Goal: Task Accomplishment & Management: Use online tool/utility

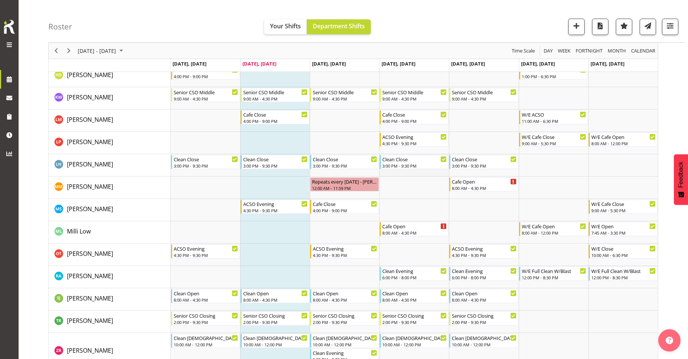
scroll to position [186, 0]
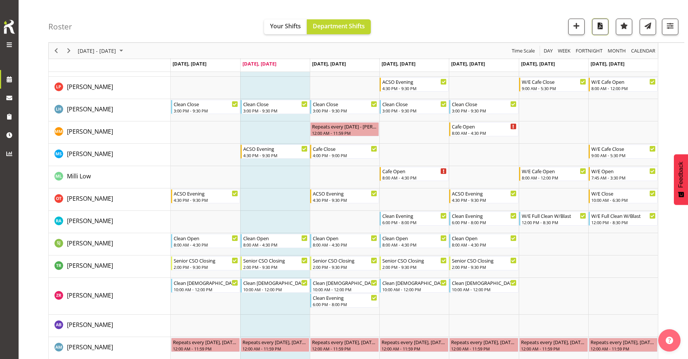
click at [602, 26] on span "button" at bounding box center [601, 26] width 10 height 10
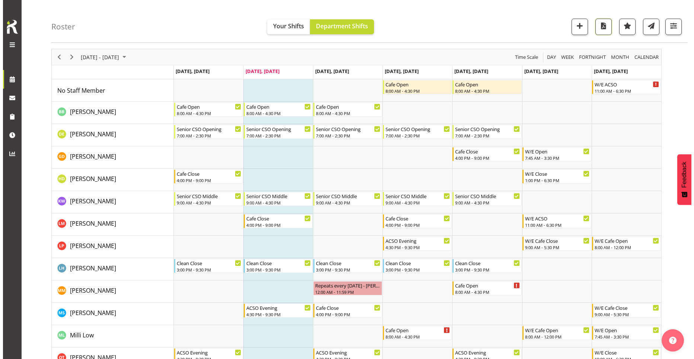
scroll to position [37, 0]
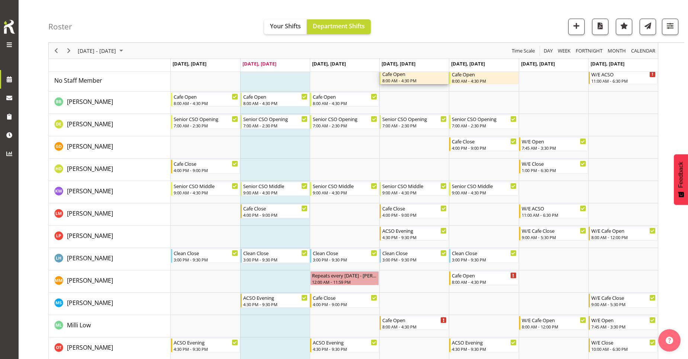
click at [404, 78] on div "8:00 AM - 4:30 PM" at bounding box center [414, 80] width 65 height 6
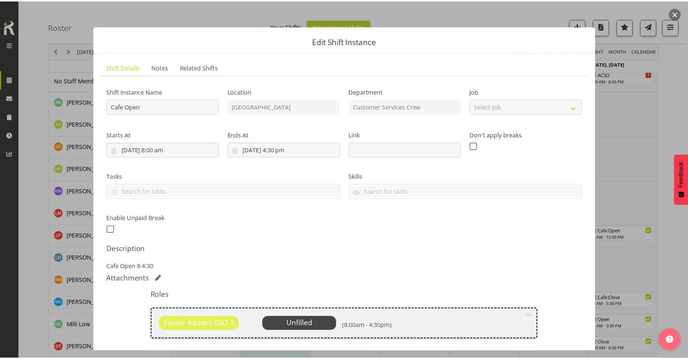
scroll to position [74, 0]
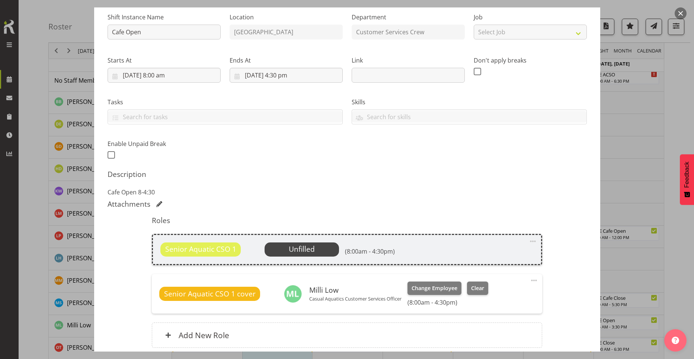
click at [312, 257] on div "Senior Aquatic CSO 1 Unfilled Select Employee (8:00am - 4:30pm) Edit Cover Role…" at bounding box center [347, 249] width 390 height 31
click at [313, 250] on span "Unfilled" at bounding box center [302, 249] width 26 height 10
click at [295, 251] on span "Unfilled" at bounding box center [302, 249] width 26 height 10
click at [531, 241] on span at bounding box center [532, 241] width 9 height 9
click at [498, 257] on link "Edit" at bounding box center [501, 258] width 71 height 13
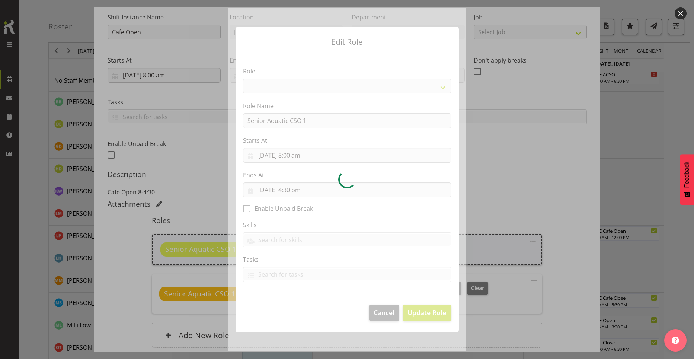
select select "1490"
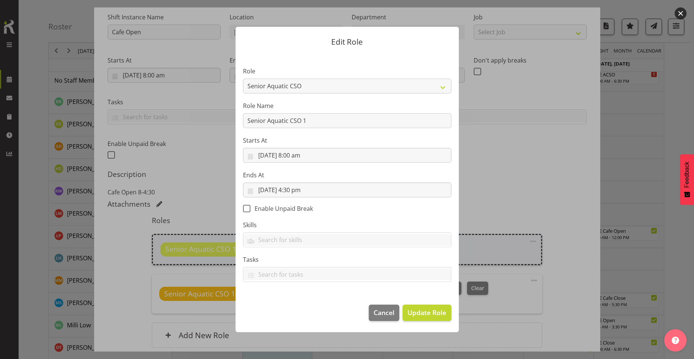
click at [485, 152] on form "Edit Role Role Aquatic Customer Services Officer Cleaner - Splash Palace Facilt…" at bounding box center [347, 179] width 357 height 342
click at [395, 311] on button "Cancel" at bounding box center [384, 312] width 31 height 16
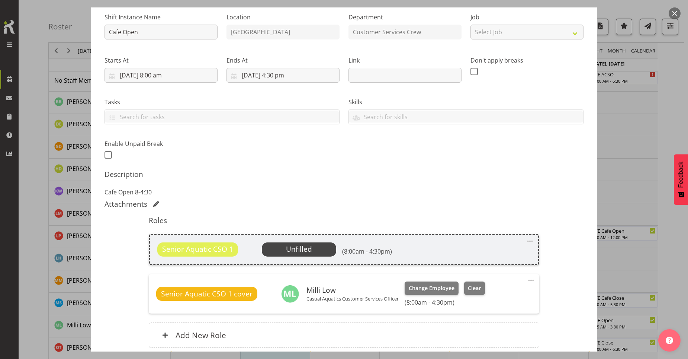
scroll to position [137, 0]
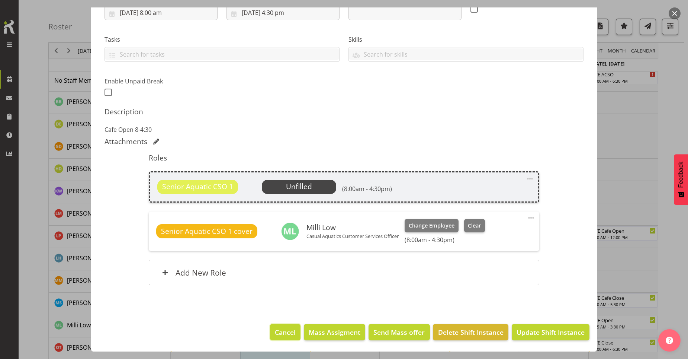
click at [284, 324] on button "Cancel" at bounding box center [285, 332] width 31 height 16
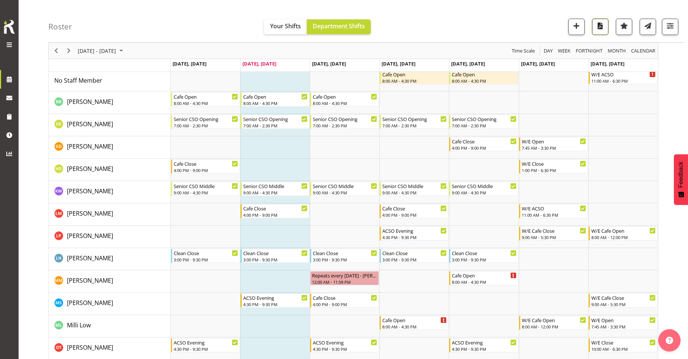
click at [604, 26] on span "button" at bounding box center [601, 26] width 10 height 10
